Goal: Task Accomplishment & Management: Manage account settings

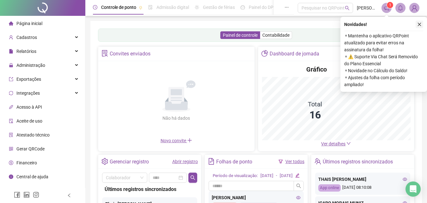
click at [420, 26] on icon "close" at bounding box center [419, 24] width 4 height 4
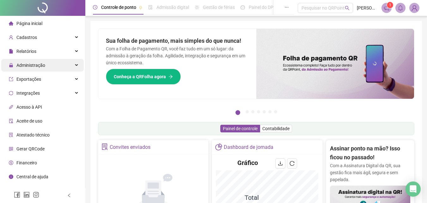
click at [59, 65] on div "Administração" at bounding box center [42, 65] width 83 height 13
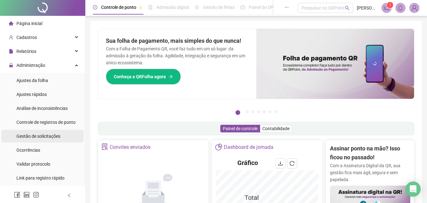
click at [47, 134] on span "Gestão de solicitações" at bounding box center [38, 135] width 44 height 5
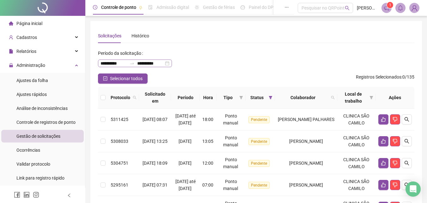
click at [172, 65] on div "**********" at bounding box center [135, 63] width 74 height 8
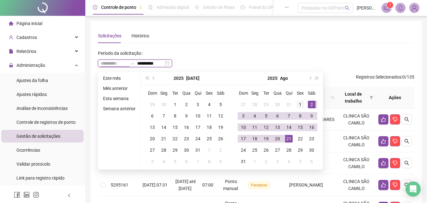
type input "**********"
click at [301, 104] on div "1" at bounding box center [300, 105] width 8 height 8
type input "**********"
click at [290, 138] on div "21" at bounding box center [289, 139] width 8 height 8
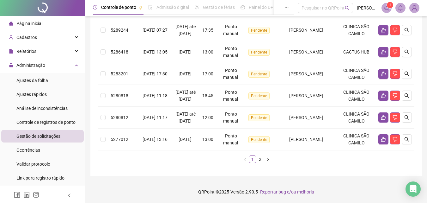
scroll to position [255, 0]
click at [259, 156] on link "2" at bounding box center [260, 159] width 7 height 7
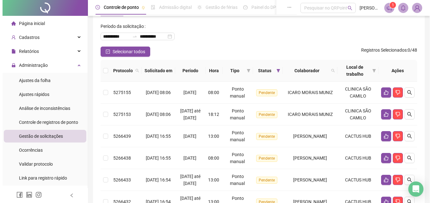
scroll to position [23, 0]
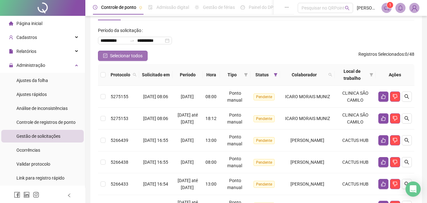
click at [123, 57] on span "Selecionar todos" at bounding box center [126, 55] width 33 height 7
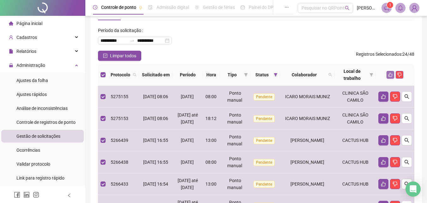
click at [388, 73] on icon "like" at bounding box center [390, 74] width 4 height 4
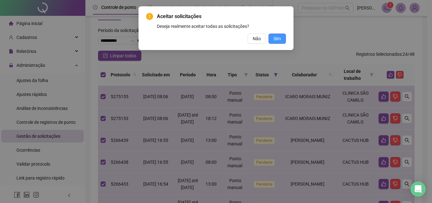
click at [284, 38] on button "Sim" at bounding box center [276, 39] width 17 height 10
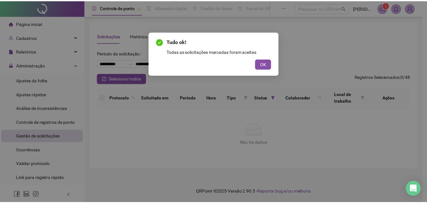
scroll to position [0, 0]
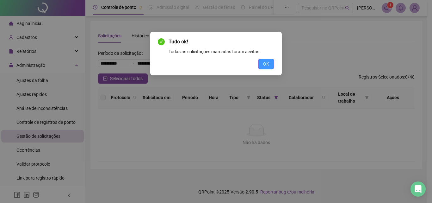
click at [265, 66] on span "OK" at bounding box center [266, 63] width 6 height 7
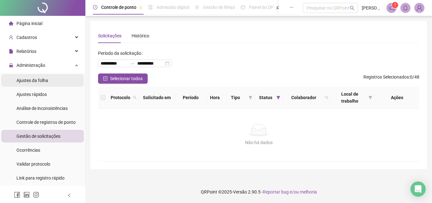
click at [26, 80] on span "Ajustes da folha" at bounding box center [32, 80] width 32 height 5
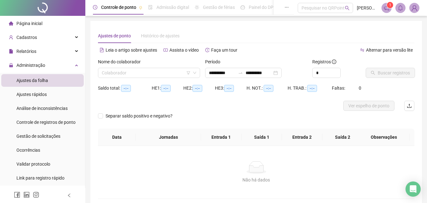
type input "**********"
click at [162, 72] on input "search" at bounding box center [146, 72] width 89 height 9
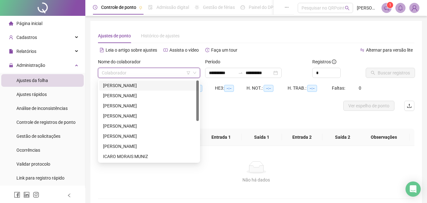
click at [157, 85] on div "[PERSON_NAME]" at bounding box center [149, 85] width 92 height 7
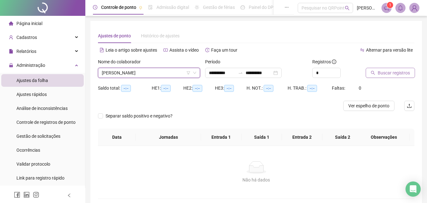
click at [402, 72] on span "Buscar registros" at bounding box center [394, 72] width 32 height 7
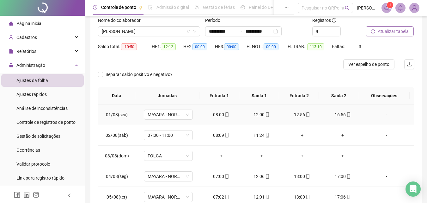
scroll to position [32, 0]
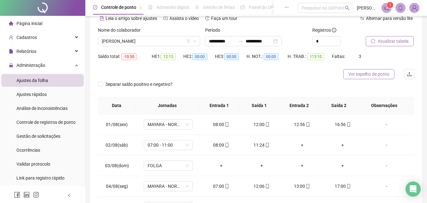
click at [377, 76] on span "Ver espelho de ponto" at bounding box center [368, 73] width 41 height 7
click at [176, 41] on span "[PERSON_NAME]" at bounding box center [149, 40] width 95 height 9
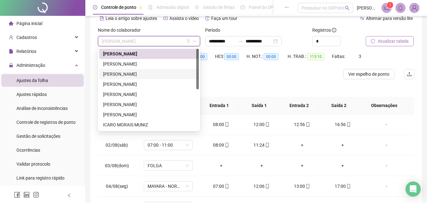
click at [158, 71] on div "[PERSON_NAME]" at bounding box center [149, 73] width 92 height 7
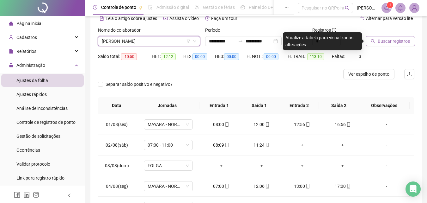
click at [385, 41] on span "Buscar registros" at bounding box center [394, 41] width 32 height 7
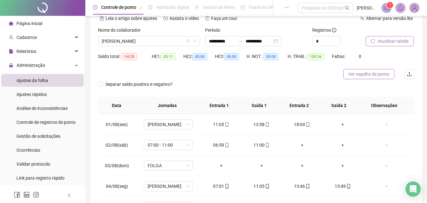
click at [387, 75] on span "Ver espelho de ponto" at bounding box center [368, 73] width 41 height 7
click at [169, 41] on span "[PERSON_NAME]" at bounding box center [149, 40] width 95 height 9
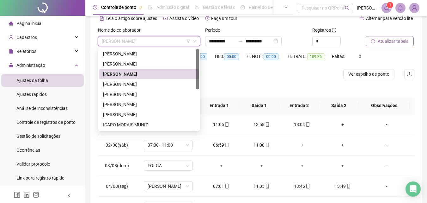
click at [156, 83] on div "[PERSON_NAME]" at bounding box center [149, 84] width 92 height 7
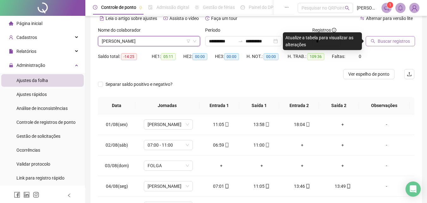
click at [379, 43] on span "Buscar registros" at bounding box center [394, 41] width 32 height 7
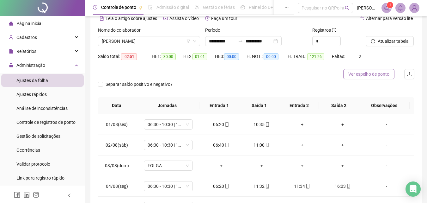
click at [370, 71] on span "Ver espelho de ponto" at bounding box center [368, 73] width 41 height 7
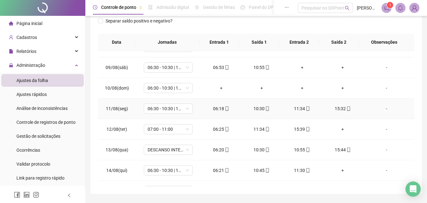
scroll to position [190, 0]
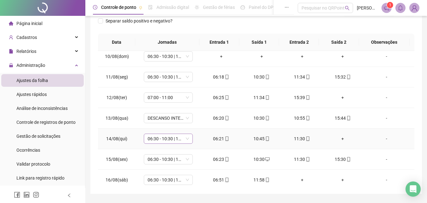
click at [187, 138] on span "06:30 - 10:30 | 11:30 - 15:30" at bounding box center [168, 138] width 41 height 9
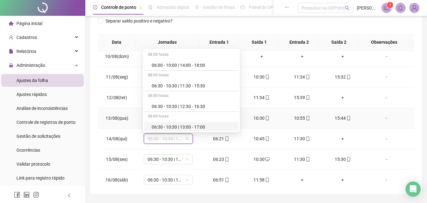
click at [136, 117] on td "DESCANSO INTER-JORNADA" at bounding box center [168, 118] width 65 height 21
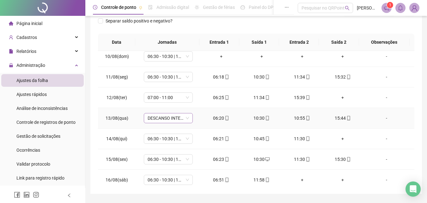
click at [180, 119] on span "DESCANSO INTER-JORNADA" at bounding box center [168, 117] width 41 height 9
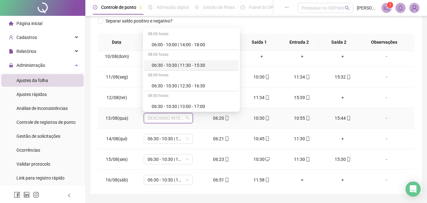
click at [182, 65] on div "06:30 - 10:30 | 11:30 - 15:30" at bounding box center [193, 65] width 83 height 7
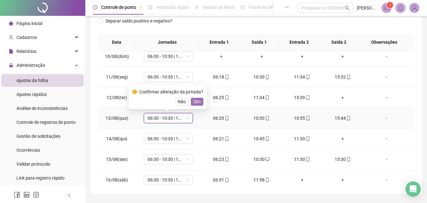
click at [194, 104] on span "Sim" at bounding box center [196, 101] width 7 height 7
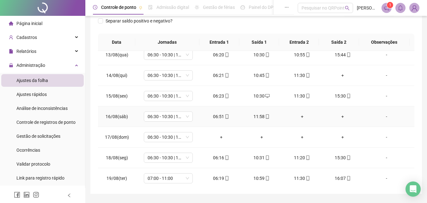
scroll to position [276, 0]
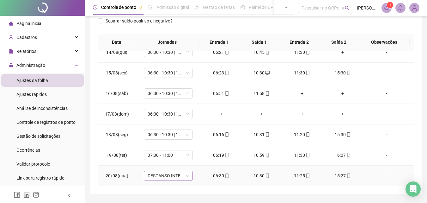
click at [187, 174] on span "DESCANSO INTER-JORNADA" at bounding box center [168, 175] width 41 height 9
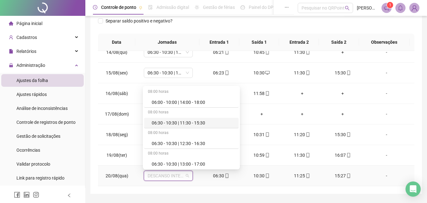
click at [186, 124] on div "06:30 - 10:30 | 11:30 - 15:30" at bounding box center [193, 122] width 83 height 7
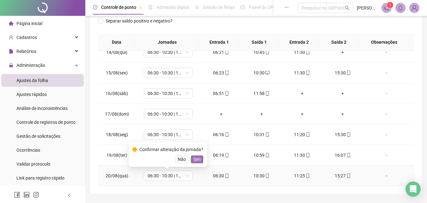
click at [199, 157] on span "Sim" at bounding box center [196, 159] width 7 height 7
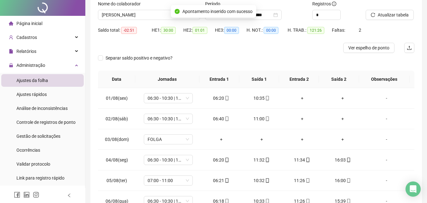
scroll to position [0, 0]
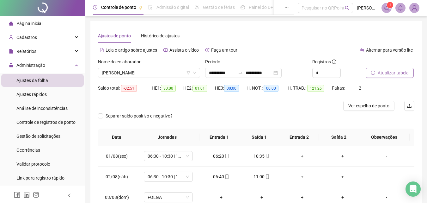
click at [377, 72] on button "Atualizar tabela" at bounding box center [390, 73] width 48 height 10
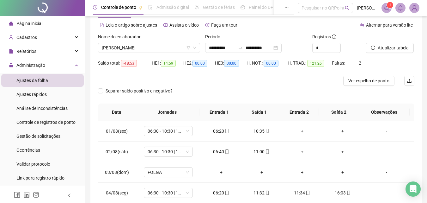
scroll to position [32, 0]
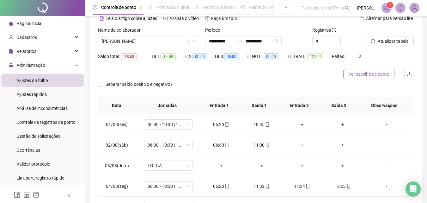
click at [368, 71] on span "Ver espelho de ponto" at bounding box center [368, 73] width 41 height 7
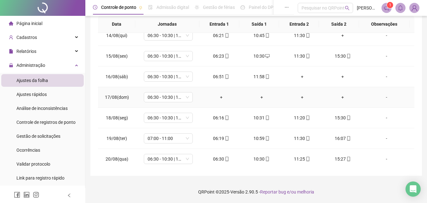
scroll to position [276, 0]
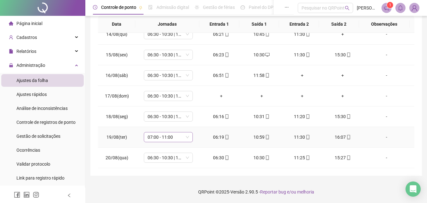
click at [182, 136] on span "07:00 - 11:00" at bounding box center [168, 136] width 41 height 9
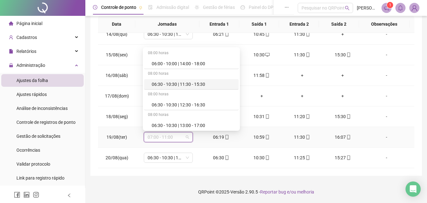
click at [180, 85] on div "06:30 - 10:30 | 11:30 - 15:30" at bounding box center [193, 84] width 83 height 7
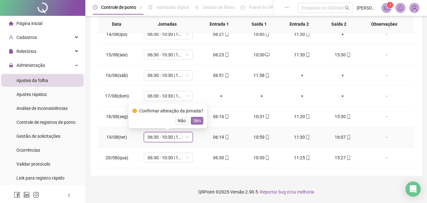
click at [198, 117] on span "Sim" at bounding box center [196, 120] width 7 height 7
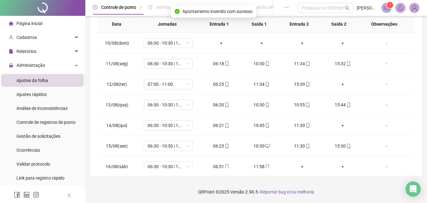
scroll to position [181, 0]
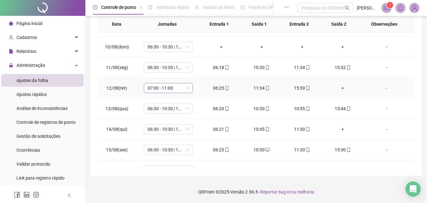
click at [185, 88] on span "07:00 - 11:00" at bounding box center [168, 87] width 41 height 9
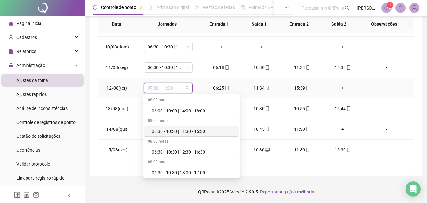
click at [188, 130] on div "06:30 - 10:30 | 11:30 - 15:30" at bounding box center [193, 131] width 83 height 7
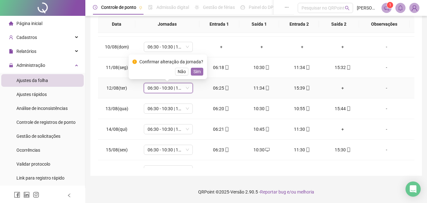
click at [195, 72] on span "Sim" at bounding box center [196, 71] width 7 height 7
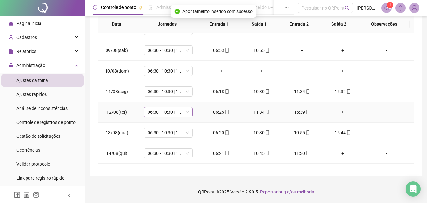
scroll to position [118, 0]
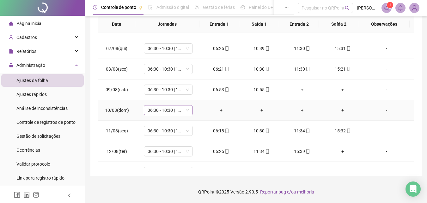
click at [185, 111] on span "06:30 - 10:30 | 11:30 - 15:30" at bounding box center [168, 109] width 41 height 9
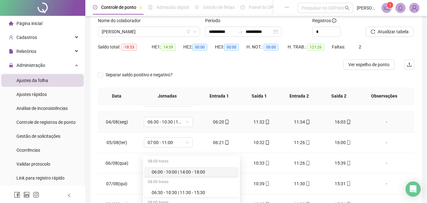
scroll to position [81, 0]
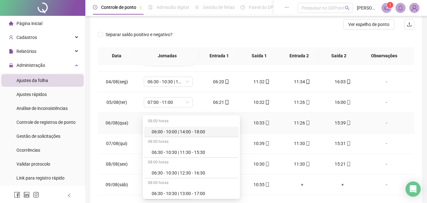
click at [222, 113] on td "06:18" at bounding box center [221, 123] width 40 height 21
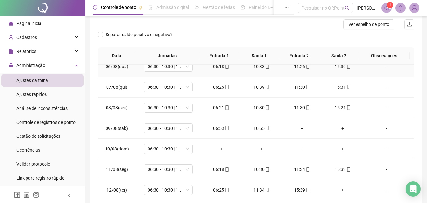
scroll to position [126, 0]
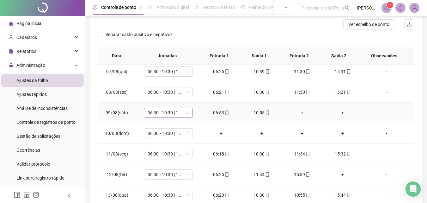
click at [181, 113] on span "06:30 - 10:30 | 11:30 - 15:30" at bounding box center [168, 112] width 41 height 9
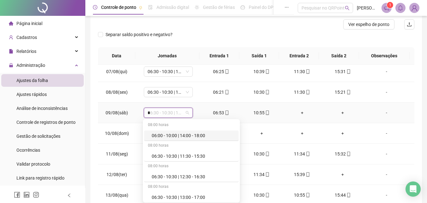
type input "**"
click at [197, 134] on div "07:00 - 11:00" at bounding box center [183, 135] width 63 height 7
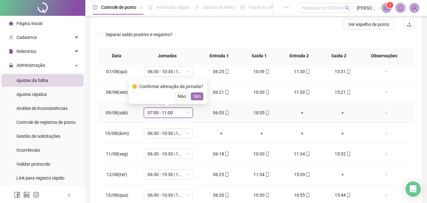
click at [193, 94] on span "Sim" at bounding box center [196, 96] width 7 height 7
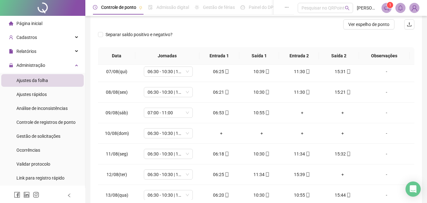
scroll to position [0, 0]
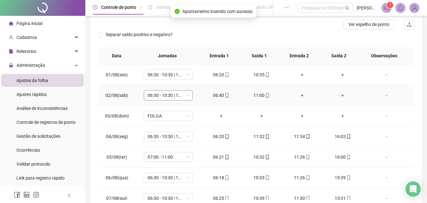
click at [189, 96] on div "06:30 - 10:30 | 11:30 - 15:30" at bounding box center [168, 95] width 49 height 10
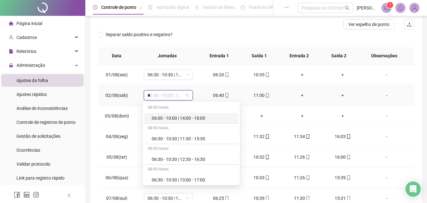
type input "**"
click at [185, 120] on div "07:00 - 11:00" at bounding box center [183, 117] width 63 height 7
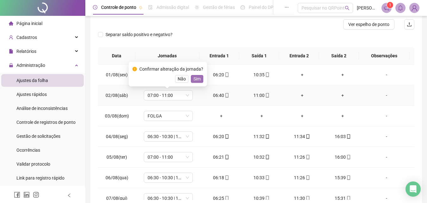
click at [198, 80] on span "Sim" at bounding box center [196, 78] width 7 height 7
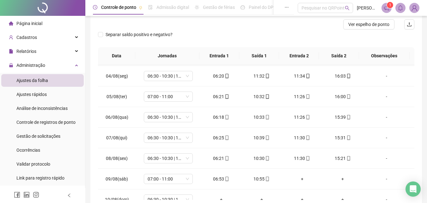
scroll to position [63, 0]
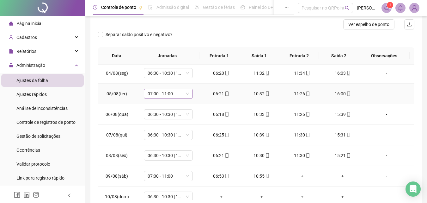
click at [176, 92] on span "07:00 - 11:00" at bounding box center [168, 93] width 41 height 9
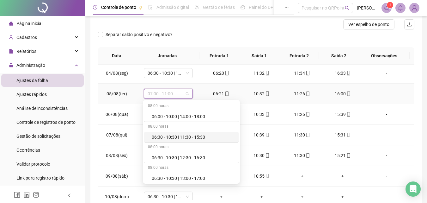
click at [187, 137] on div "06:30 - 10:30 | 11:30 - 15:30" at bounding box center [193, 136] width 83 height 7
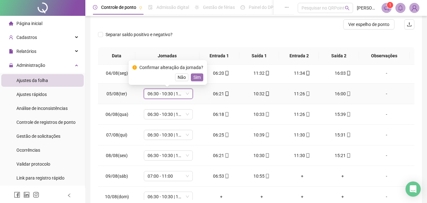
click at [195, 79] on span "Sim" at bounding box center [196, 77] width 7 height 7
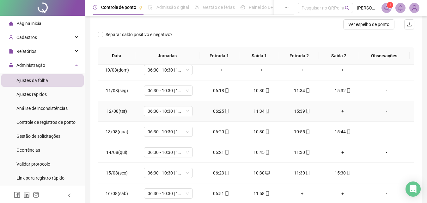
scroll to position [158, 0]
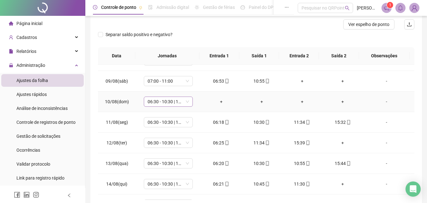
click at [175, 100] on span "06:30 - 10:30 | 11:30 - 15:30" at bounding box center [168, 101] width 41 height 9
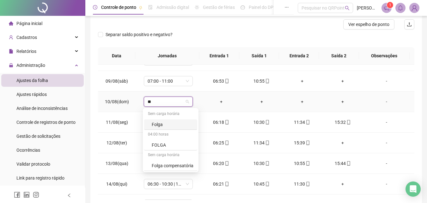
type input "***"
click at [167, 125] on div "Folga" at bounding box center [173, 124] width 42 height 7
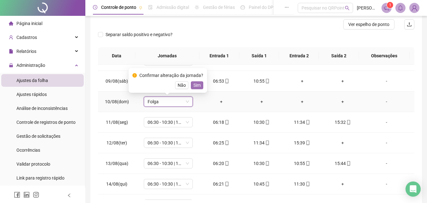
click at [196, 85] on span "Sim" at bounding box center [196, 85] width 7 height 7
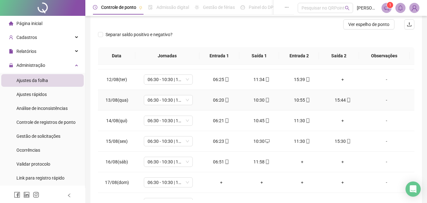
scroll to position [253, 0]
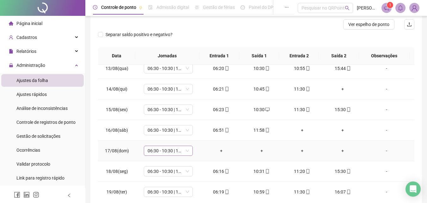
click at [172, 149] on span "06:30 - 10:30 | 11:30 - 15:30" at bounding box center [168, 150] width 41 height 9
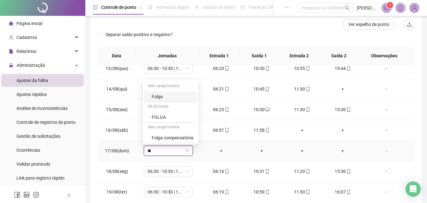
type input "***"
click at [167, 96] on div "Folga" at bounding box center [173, 96] width 42 height 7
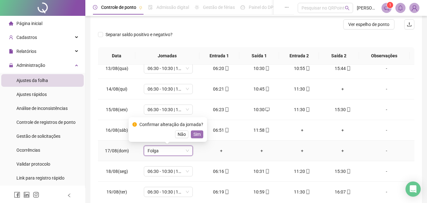
click at [198, 132] on span "Sim" at bounding box center [196, 134] width 7 height 7
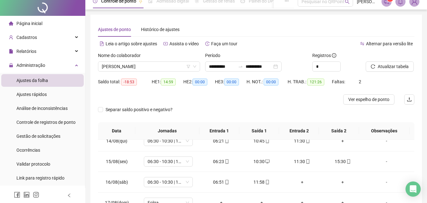
scroll to position [0, 0]
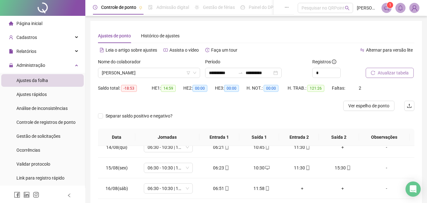
click at [376, 72] on button "Atualizar tabela" at bounding box center [390, 73] width 48 height 10
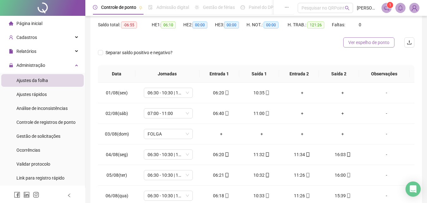
click at [367, 43] on span "Ver espelho de ponto" at bounding box center [368, 42] width 41 height 7
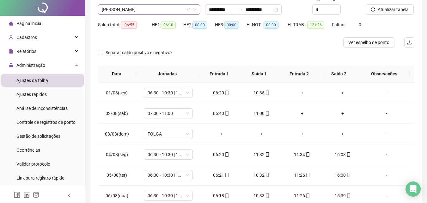
click at [180, 14] on span "[PERSON_NAME]" at bounding box center [149, 9] width 95 height 9
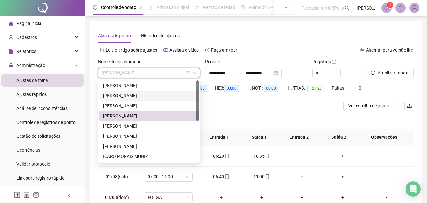
click at [145, 126] on div "[PERSON_NAME]" at bounding box center [149, 125] width 92 height 7
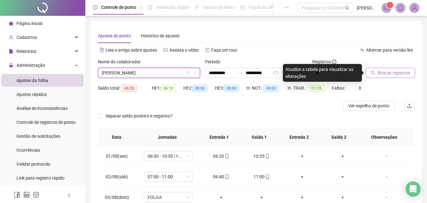
click at [372, 73] on icon "search" at bounding box center [373, 73] width 4 height 4
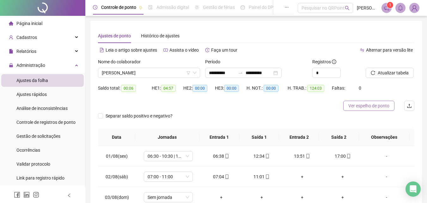
click at [370, 107] on span "Ver espelho de ponto" at bounding box center [368, 105] width 41 height 7
click at [171, 74] on span "[PERSON_NAME]" at bounding box center [149, 72] width 95 height 9
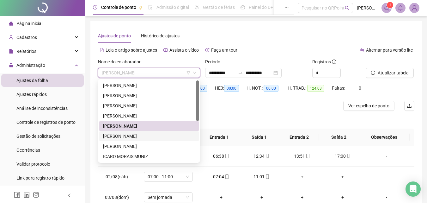
click at [147, 136] on div "[PERSON_NAME]" at bounding box center [149, 135] width 92 height 7
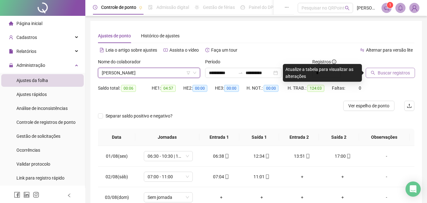
click at [392, 72] on span "Buscar registros" at bounding box center [394, 72] width 32 height 7
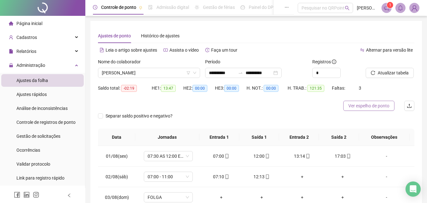
click at [358, 107] on span "Ver espelho de ponto" at bounding box center [368, 105] width 41 height 7
